Goal: Task Accomplishment & Management: Use online tool/utility

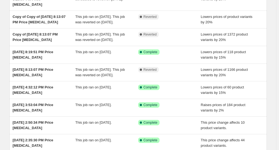
scroll to position [68, 0]
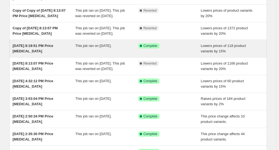
click at [78, 54] on div "This job ran on [DATE]." at bounding box center [106, 48] width 63 height 11
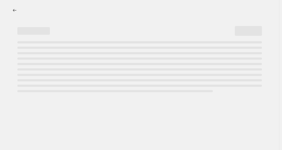
select select "percentage"
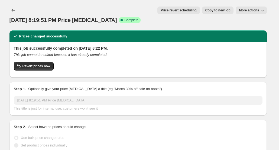
select select "tag"
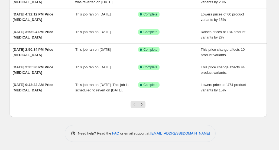
scroll to position [143, 0]
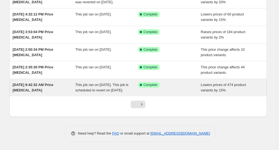
click at [142, 93] on div "Success Complete Complete" at bounding box center [169, 87] width 63 height 11
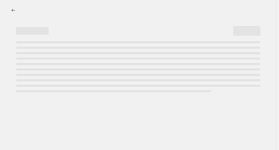
select select "percentage"
select select "tag"
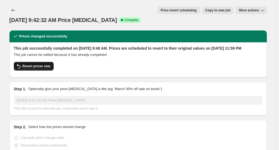
click at [37, 64] on span "Revert prices now" at bounding box center [36, 66] width 28 height 4
checkbox input "false"
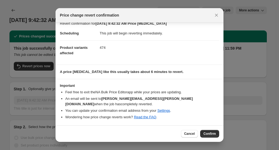
scroll to position [5, 0]
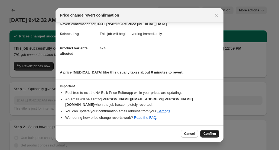
click at [213, 132] on span "Confirm" at bounding box center [209, 133] width 12 height 4
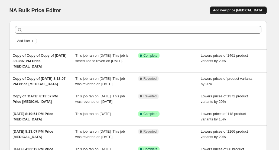
click at [241, 10] on span "Add new price [MEDICAL_DATA]" at bounding box center [238, 10] width 50 height 4
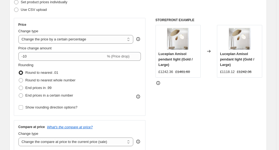
scroll to position [89, 0]
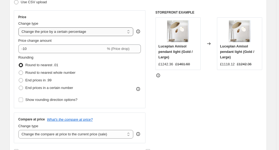
click at [131, 33] on select "Change the price to a certain amount Change the price by a certain amount Chang…" at bounding box center [75, 31] width 115 height 9
select select "pcap"
click at [19, 27] on select "Change the price to a certain amount Change the price by a certain amount Chang…" at bounding box center [75, 31] width 115 height 9
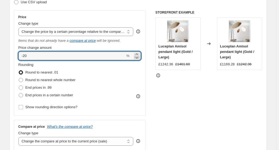
click at [138, 57] on icon at bounding box center [136, 57] width 5 height 5
click at [138, 54] on icon at bounding box center [136, 53] width 2 height 1
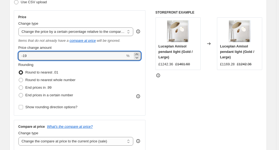
click at [138, 54] on icon at bounding box center [136, 53] width 2 height 1
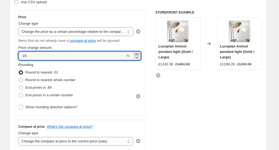
type input "-14"
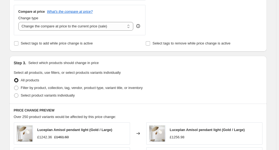
scroll to position [191, 0]
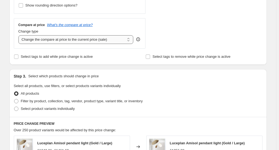
click at [130, 40] on select "Change the compare at price to the current price (sale) Change the compare at p…" at bounding box center [75, 39] width 115 height 9
select select "no_change"
click at [19, 35] on select "Change the compare at price to the current price (sale) Change the compare at p…" at bounding box center [75, 39] width 115 height 9
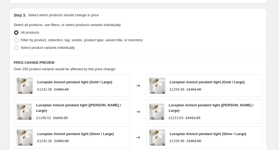
scroll to position [245, 0]
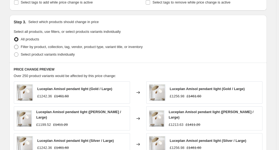
click at [18, 46] on span at bounding box center [16, 47] width 4 height 4
click at [14, 45] on input "Filter by product, collection, tag, vendor, product type, variant title, or inv…" at bounding box center [14, 45] width 0 height 0
radio input "true"
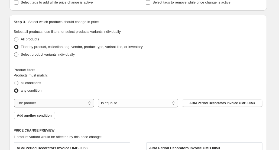
click at [89, 103] on select "The product The product's collection The product's tag The product's vendor The…" at bounding box center [54, 103] width 80 height 9
select select "tag"
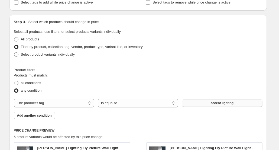
click at [224, 103] on span "accent lighting" at bounding box center [221, 103] width 23 height 4
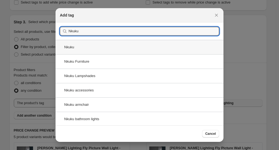
type input "Nkuku"
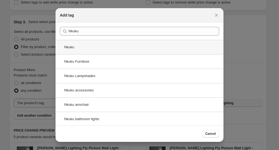
click at [75, 46] on div "Nkuku" at bounding box center [139, 47] width 168 height 14
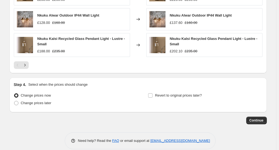
scroll to position [465, 0]
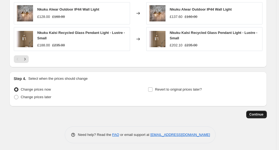
click at [257, 114] on span "Continue" at bounding box center [256, 114] width 14 height 4
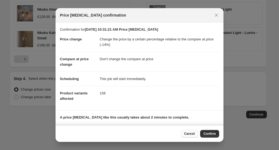
click at [190, 134] on span "Cancel" at bounding box center [189, 133] width 11 height 4
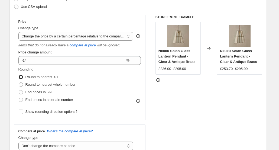
scroll to position [79, 0]
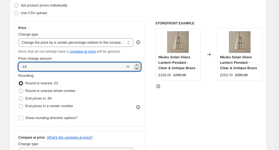
click at [138, 67] on icon at bounding box center [136, 68] width 5 height 5
type input "-15"
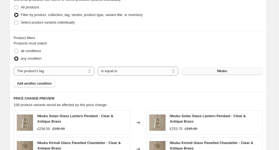
scroll to position [278, 0]
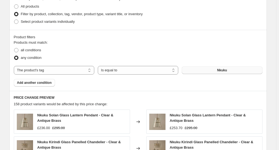
click at [227, 46] on fieldset "Products must match: all conditions any condition" at bounding box center [138, 51] width 249 height 22
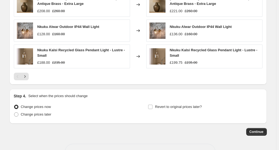
scroll to position [452, 0]
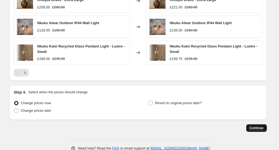
click at [257, 126] on span "Continue" at bounding box center [256, 128] width 14 height 4
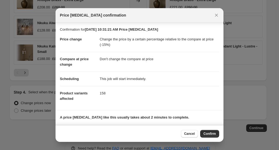
scroll to position [33, 0]
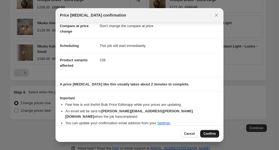
click at [207, 132] on span "Confirm" at bounding box center [209, 133] width 12 height 4
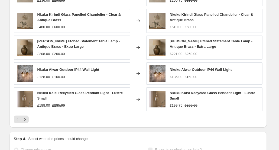
scroll to position [466, 0]
